Goal: Information Seeking & Learning: Compare options

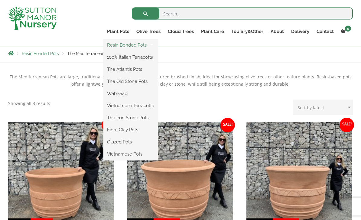
scroll to position [107, 0]
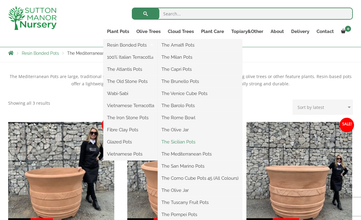
click at [195, 145] on link "The Sicilian Pots" at bounding box center [200, 141] width 84 height 9
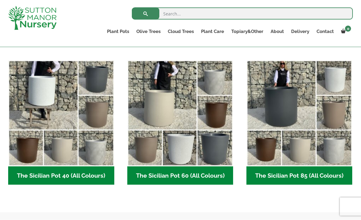
scroll to position [135, 0]
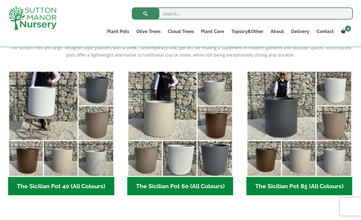
click at [313, 183] on h2 "The Sicilian Pot 85 (All Colours) (6)" at bounding box center [300, 186] width 106 height 19
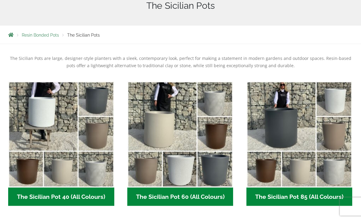
scroll to position [136, 0]
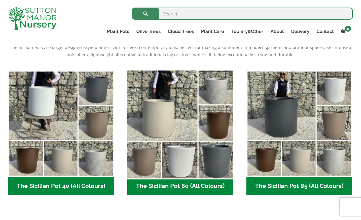
click at [208, 176] on img "Visit product category The Sicilian Pot 60 (All Colours)" at bounding box center [180, 123] width 111 height 111
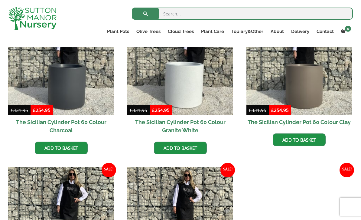
scroll to position [193, 0]
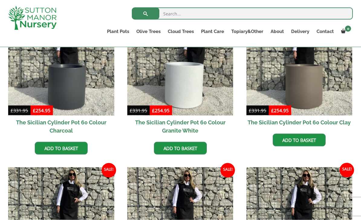
click at [67, 124] on h2 "The Sicilian Cylinder Pot 60 Colour Charcoal" at bounding box center [61, 127] width 106 height 22
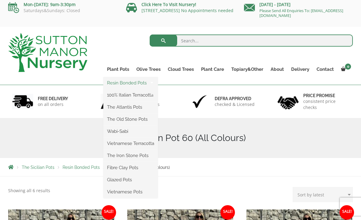
scroll to position [4, 0]
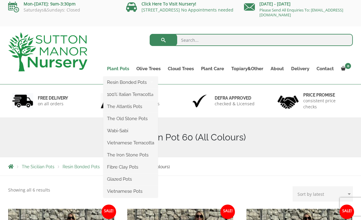
click at [120, 68] on link "Plant Pots" at bounding box center [118, 68] width 29 height 8
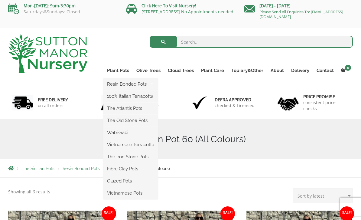
click at [121, 78] on ul "Resin Bonded Pots The Amalfi Pots The Milan Pots The Capri Pots The Brunello Po…" at bounding box center [131, 138] width 54 height 121
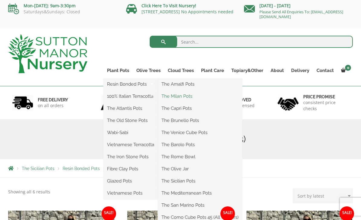
click at [187, 97] on link "The Milan Pots" at bounding box center [200, 96] width 84 height 9
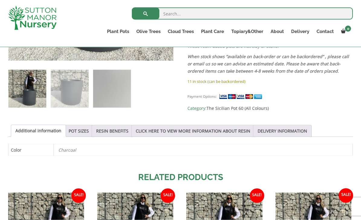
scroll to position [245, 0]
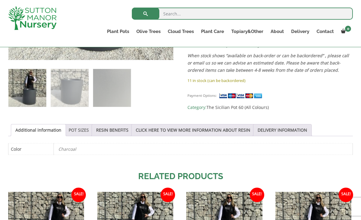
click at [82, 130] on link "POT SIZES" at bounding box center [79, 130] width 20 height 12
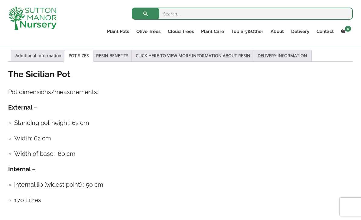
scroll to position [319, 0]
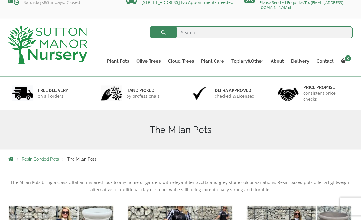
scroll to position [12, 0]
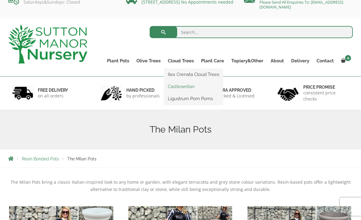
click at [192, 87] on link "Castlewellan" at bounding box center [193, 86] width 59 height 9
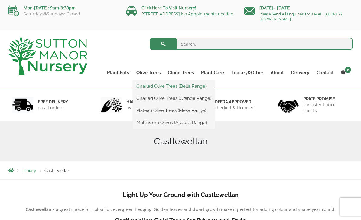
click at [198, 86] on link "Gnarled Olive Trees (Bella Range)" at bounding box center [174, 86] width 82 height 9
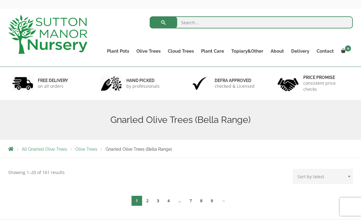
scroll to position [21, 0]
click at [146, 149] on span "Gnarled Olive Trees (Bella Range)" at bounding box center [139, 149] width 67 height 5
click at [137, 148] on span "Gnarled Olive Trees (Bella Range)" at bounding box center [139, 149] width 67 height 5
click at [51, 150] on span "All Gnarled Olive Trees" at bounding box center [44, 149] width 45 height 5
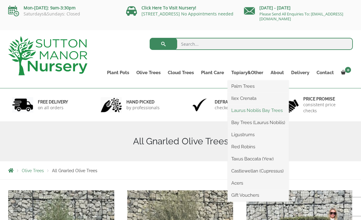
click at [264, 111] on link "Laurus Nobilis Bay Trees" at bounding box center [258, 110] width 61 height 9
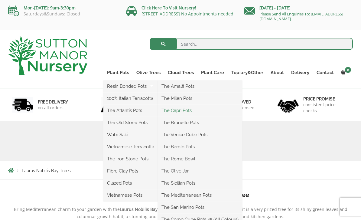
click at [191, 110] on link "The Capri Pots" at bounding box center [200, 110] width 84 height 9
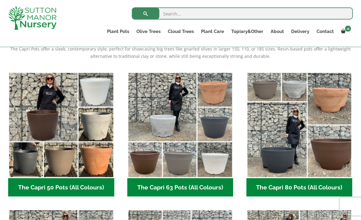
scroll to position [134, 0]
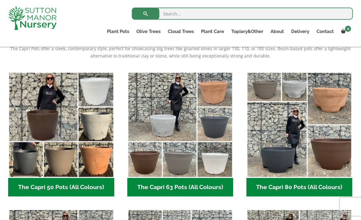
click at [183, 186] on h2 "The Capri 63 Pots (All Colours) (6)" at bounding box center [180, 187] width 106 height 19
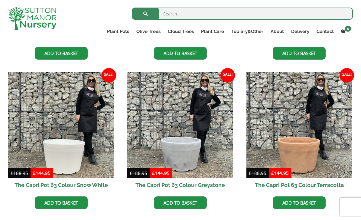
scroll to position [278, 0]
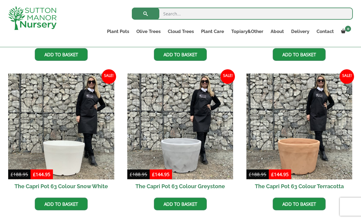
click at [308, 184] on h2 "The Capri Pot 63 Colour Terracotta" at bounding box center [300, 187] width 106 height 14
